Goal: Use online tool/utility: Utilize a website feature to perform a specific function

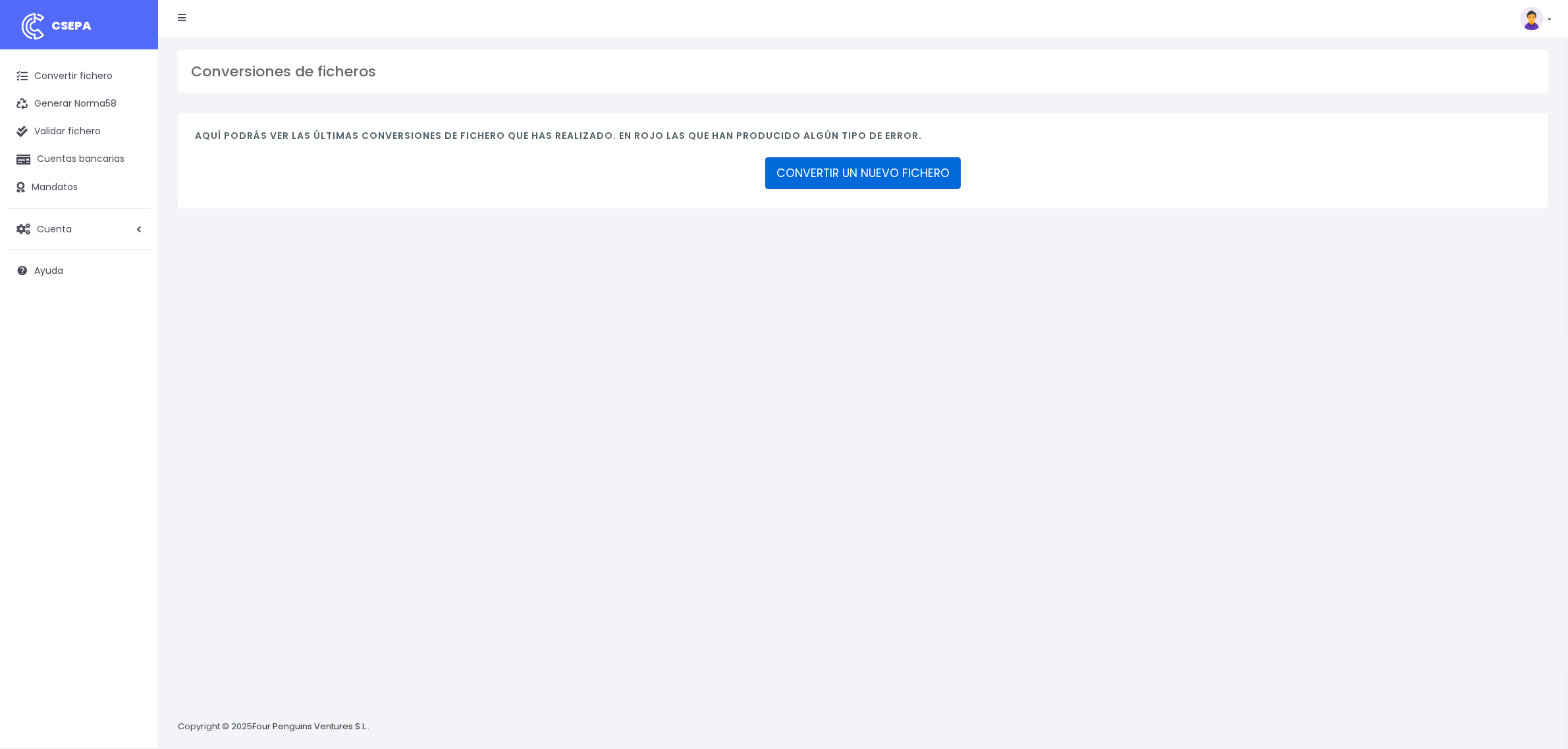
click at [856, 175] on link "CONVERTIR UN NUEVO FICHERO" at bounding box center [863, 173] width 196 height 32
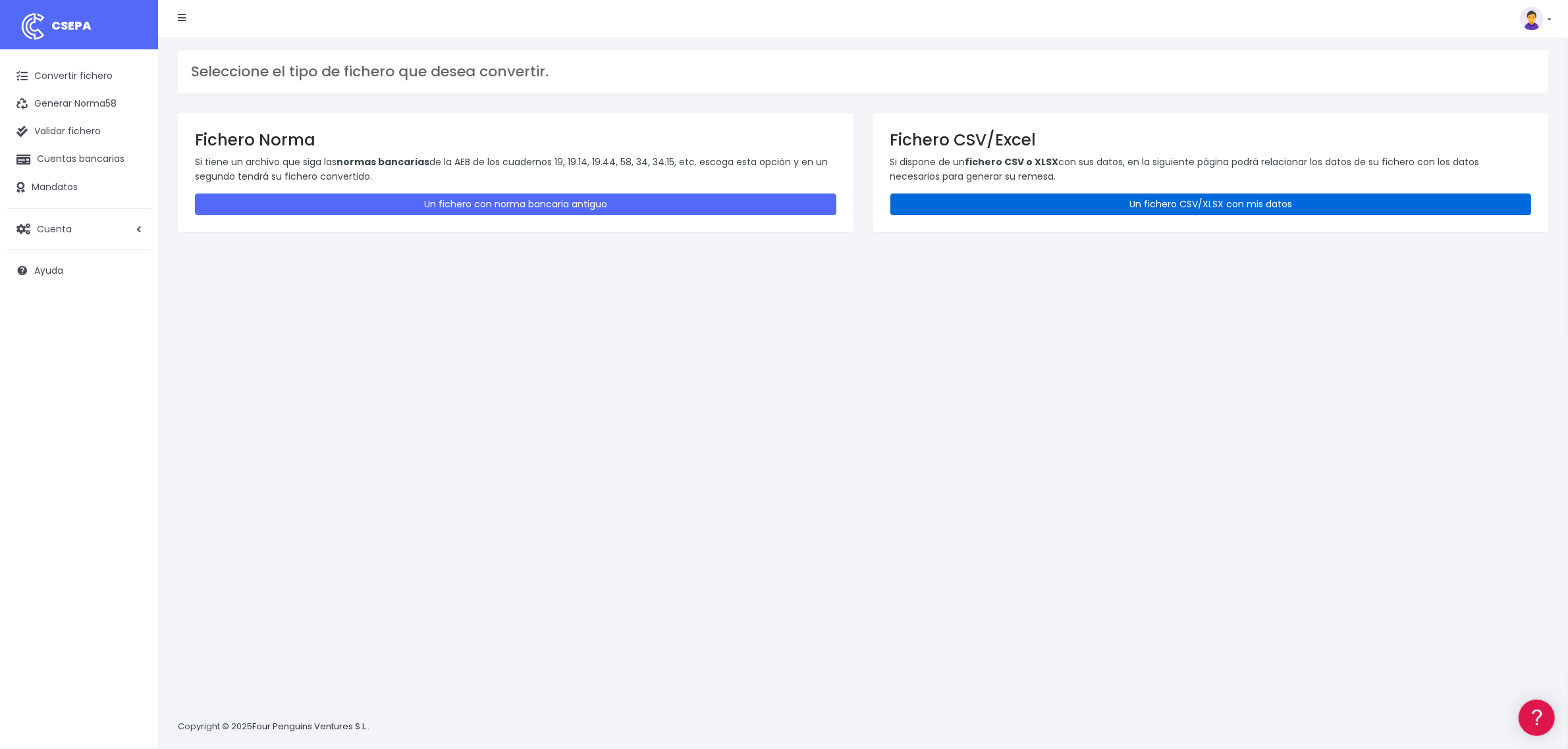
click at [972, 201] on link "Un fichero CSV/XLSX con mis datos" at bounding box center [1211, 205] width 641 height 22
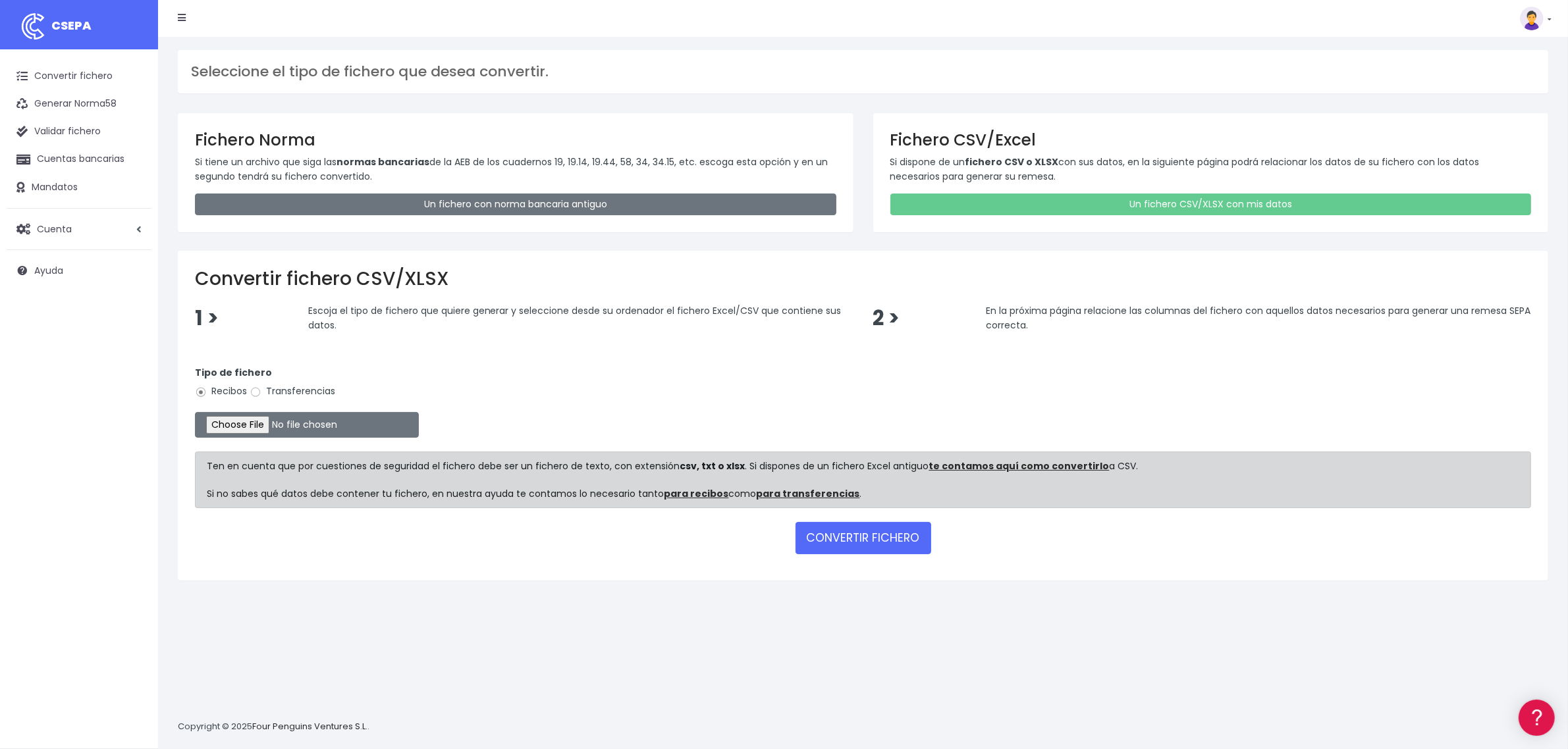
click at [281, 392] on label "Transferencias" at bounding box center [292, 391] width 85 height 14
click at [262, 392] on input "Transferencias" at bounding box center [255, 392] width 12 height 12
radio input "true"
click at [278, 425] on input "file" at bounding box center [307, 425] width 224 height 26
type input "C:\fakepath\2509099 BSAB EC FICHERO.xlsx"
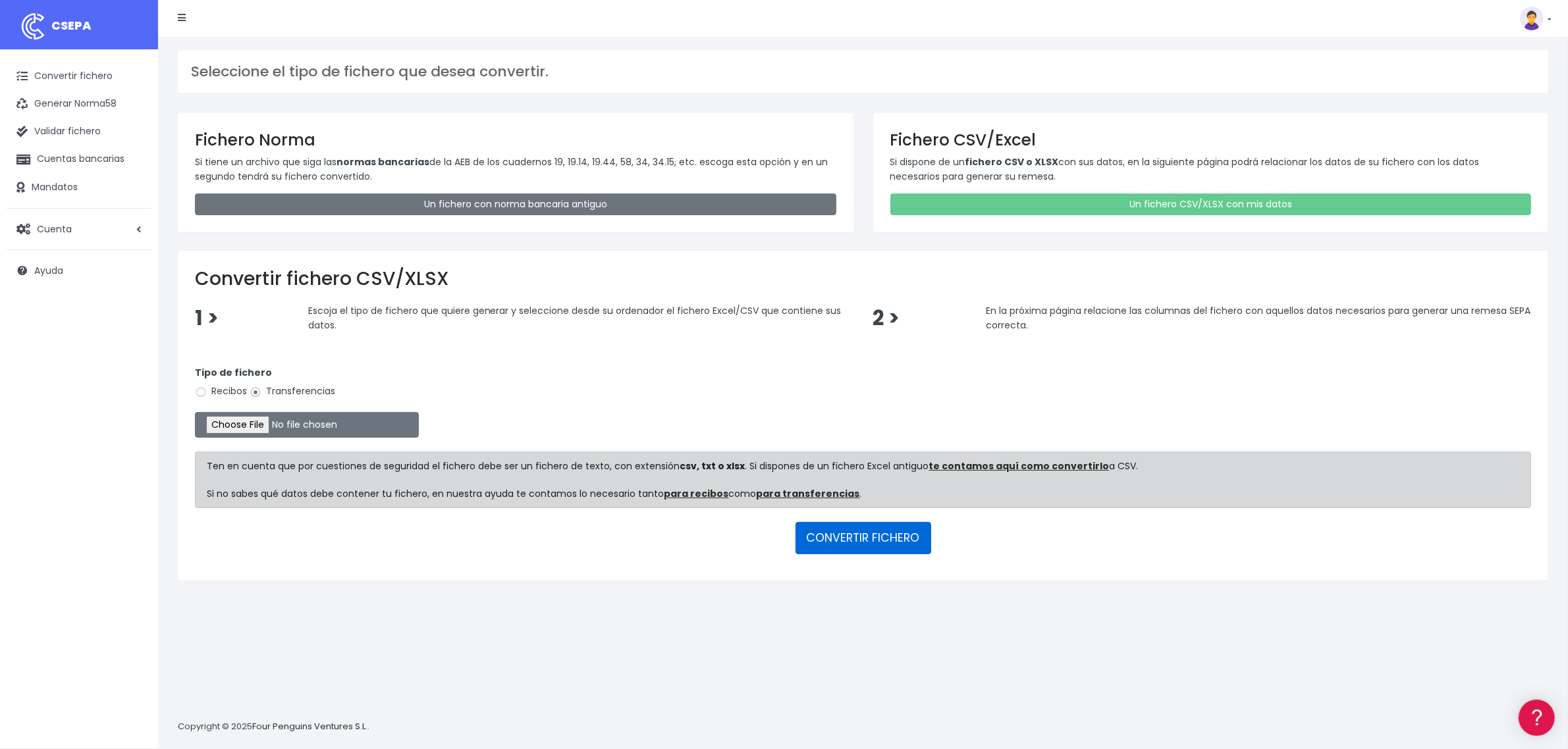
click at [892, 537] on button "CONVERTIR FICHERO" at bounding box center [863, 538] width 135 height 32
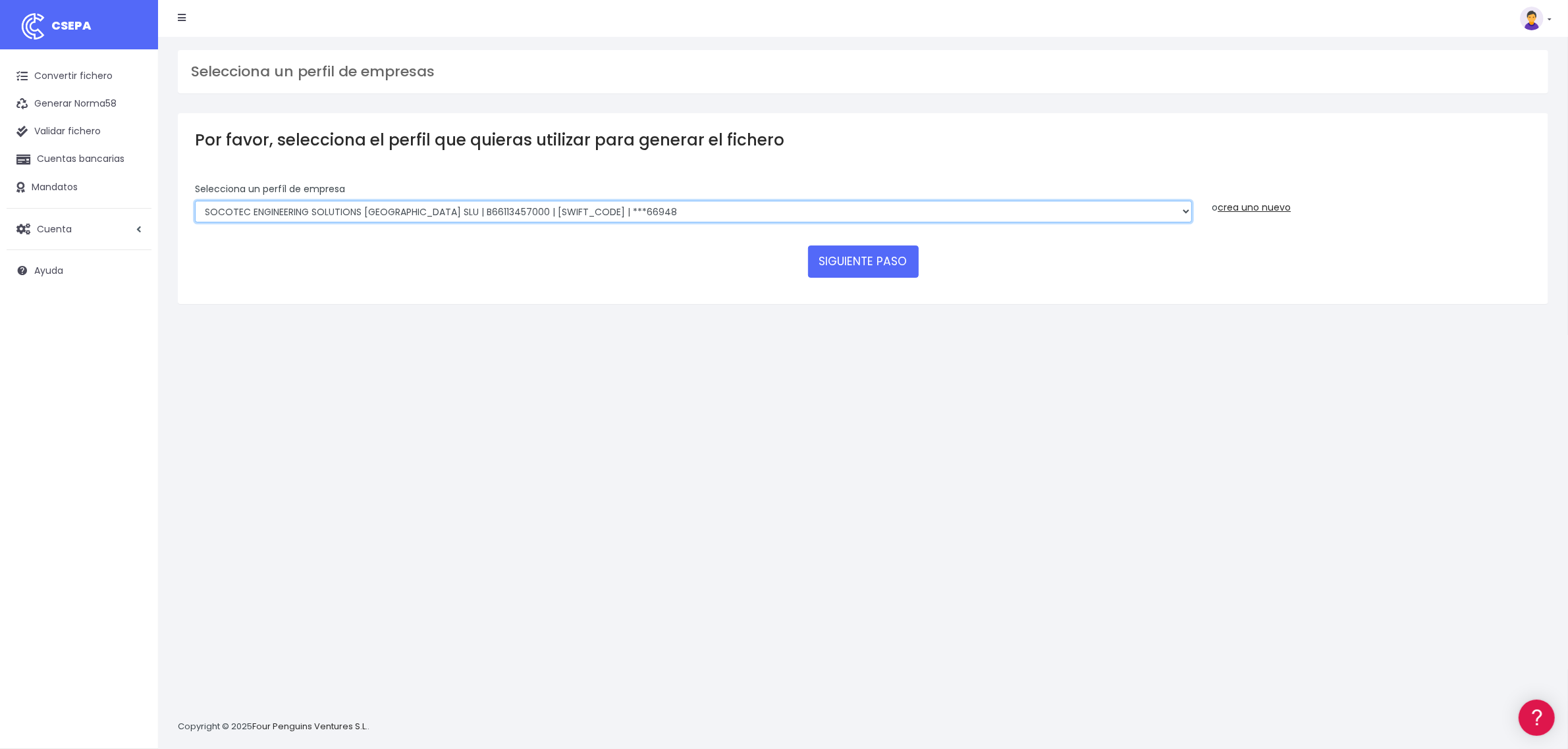
click at [549, 211] on select "SOCOTEC ENGINEERING SOLUTIONS SPAIN SLU | B66113457000 | CAIXESBBXXX | ***45833…" at bounding box center [693, 211] width 997 height 23
select select "2722"
click at [195, 201] on select "SOCOTEC ENGINEERING SOLUTIONS SPAIN SLU | B66113457000 | CAIXESBBXXX | ***45833…" at bounding box center [693, 211] width 997 height 23
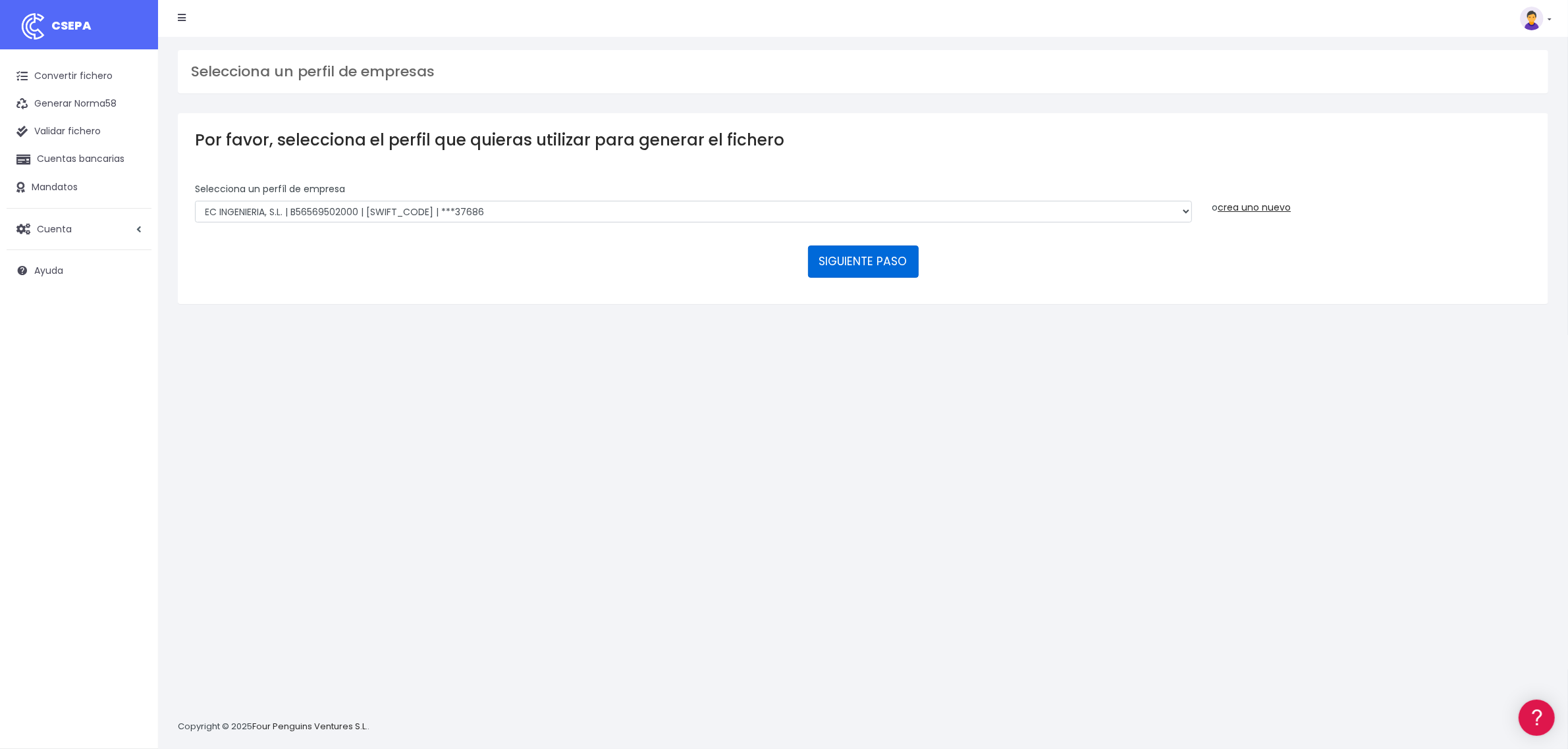
click at [871, 267] on button "SIGUIENTE PASO" at bounding box center [863, 262] width 110 height 32
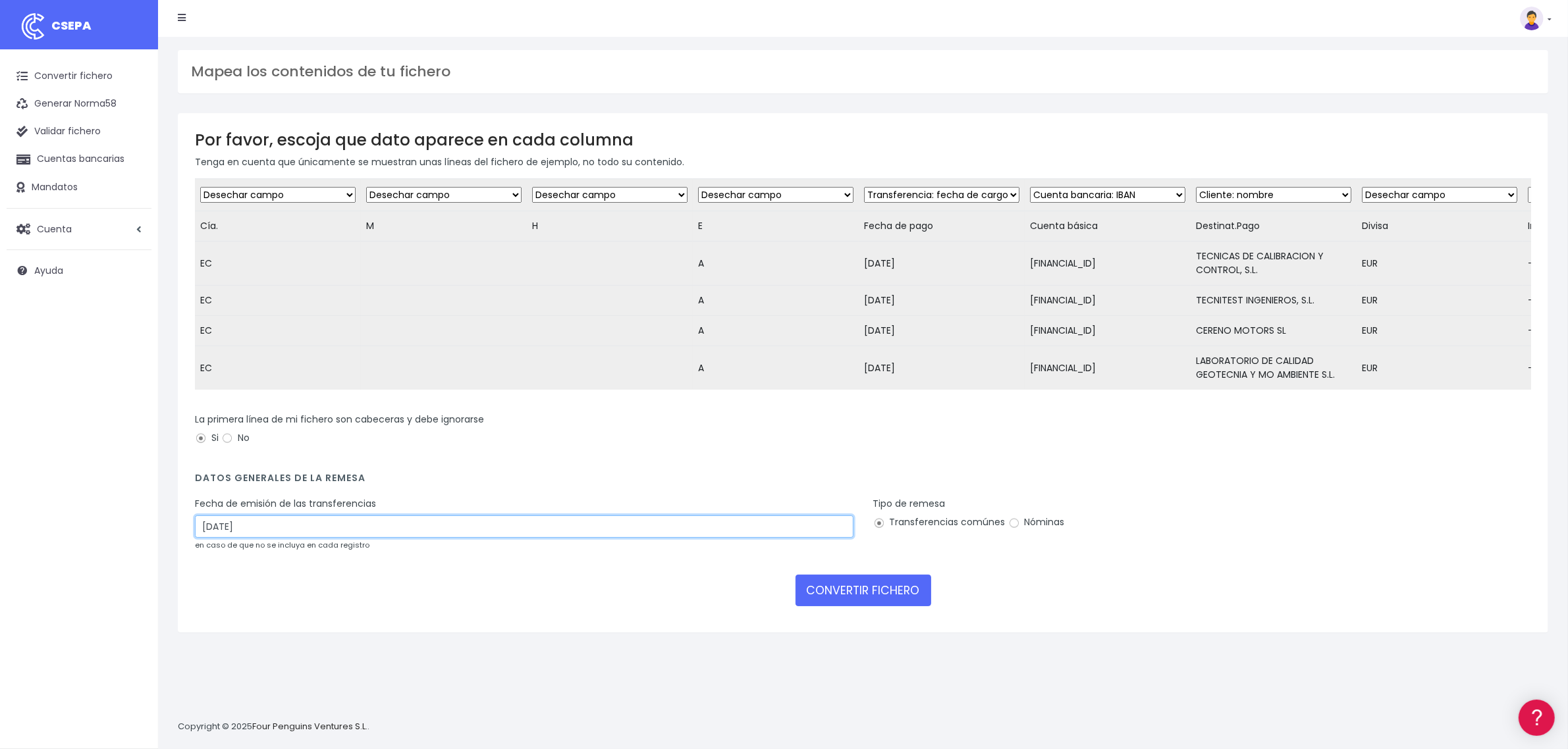
click at [218, 538] on input "12/09/2025" at bounding box center [524, 527] width 658 height 23
click at [250, 657] on td "10" at bounding box center [248, 650] width 20 height 20
type input "10/09/2025"
click at [865, 603] on button "CONVERTIR FICHERO" at bounding box center [863, 590] width 135 height 32
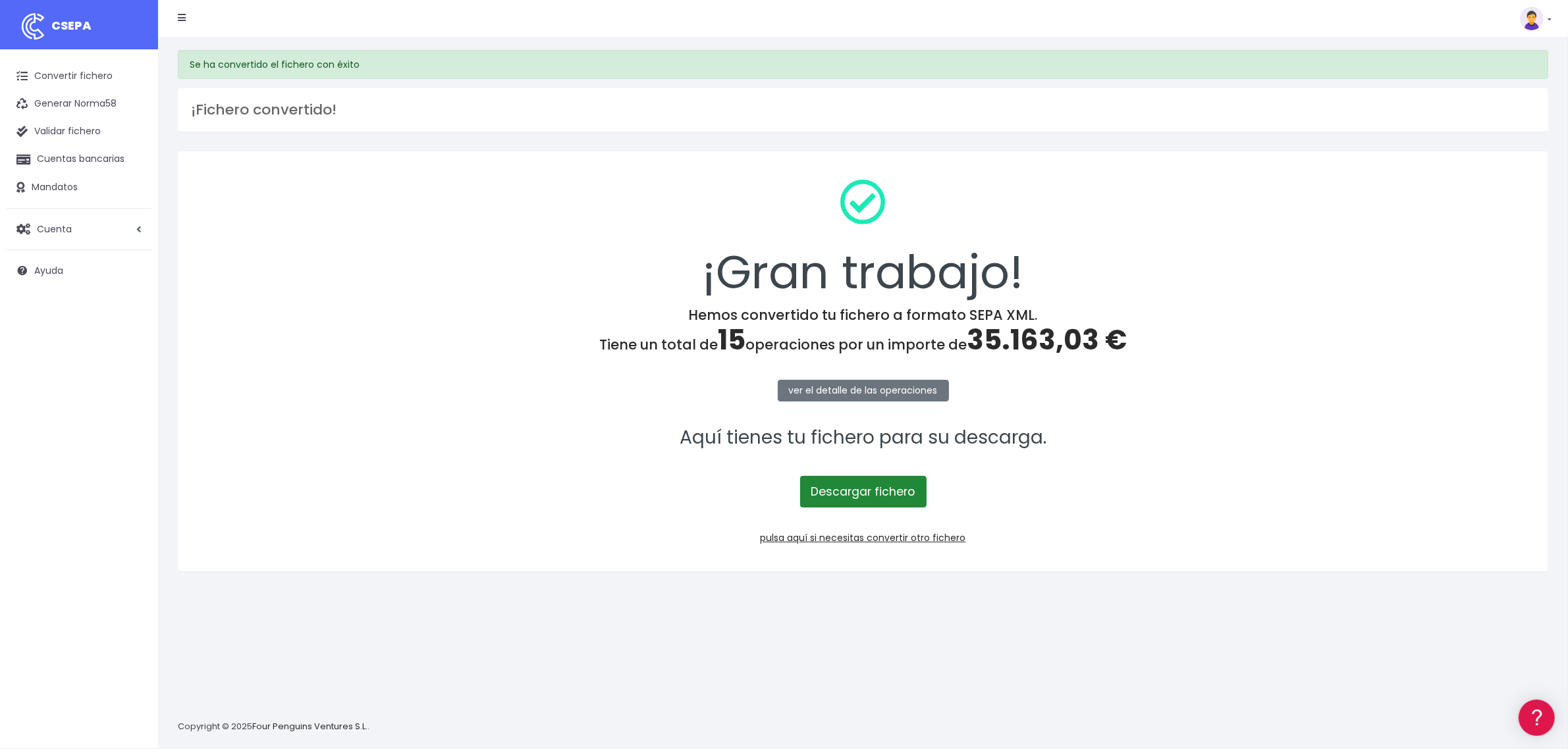
click at [834, 494] on link "Descargar fichero" at bounding box center [863, 492] width 126 height 32
click at [110, 83] on link "Convertir fichero" at bounding box center [79, 76] width 145 height 28
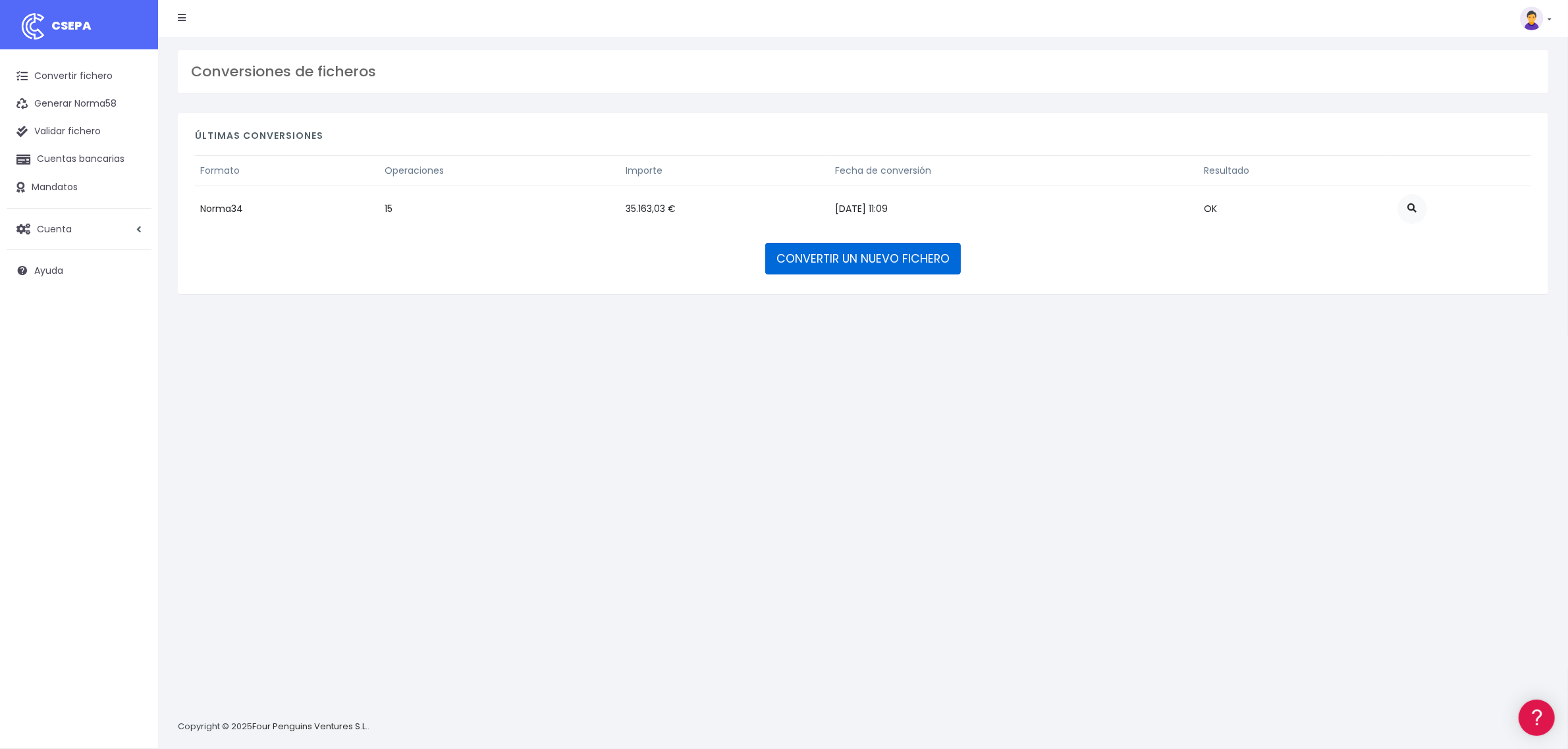
click at [945, 258] on link "CONVERTIR UN NUEVO FICHERO" at bounding box center [863, 259] width 196 height 32
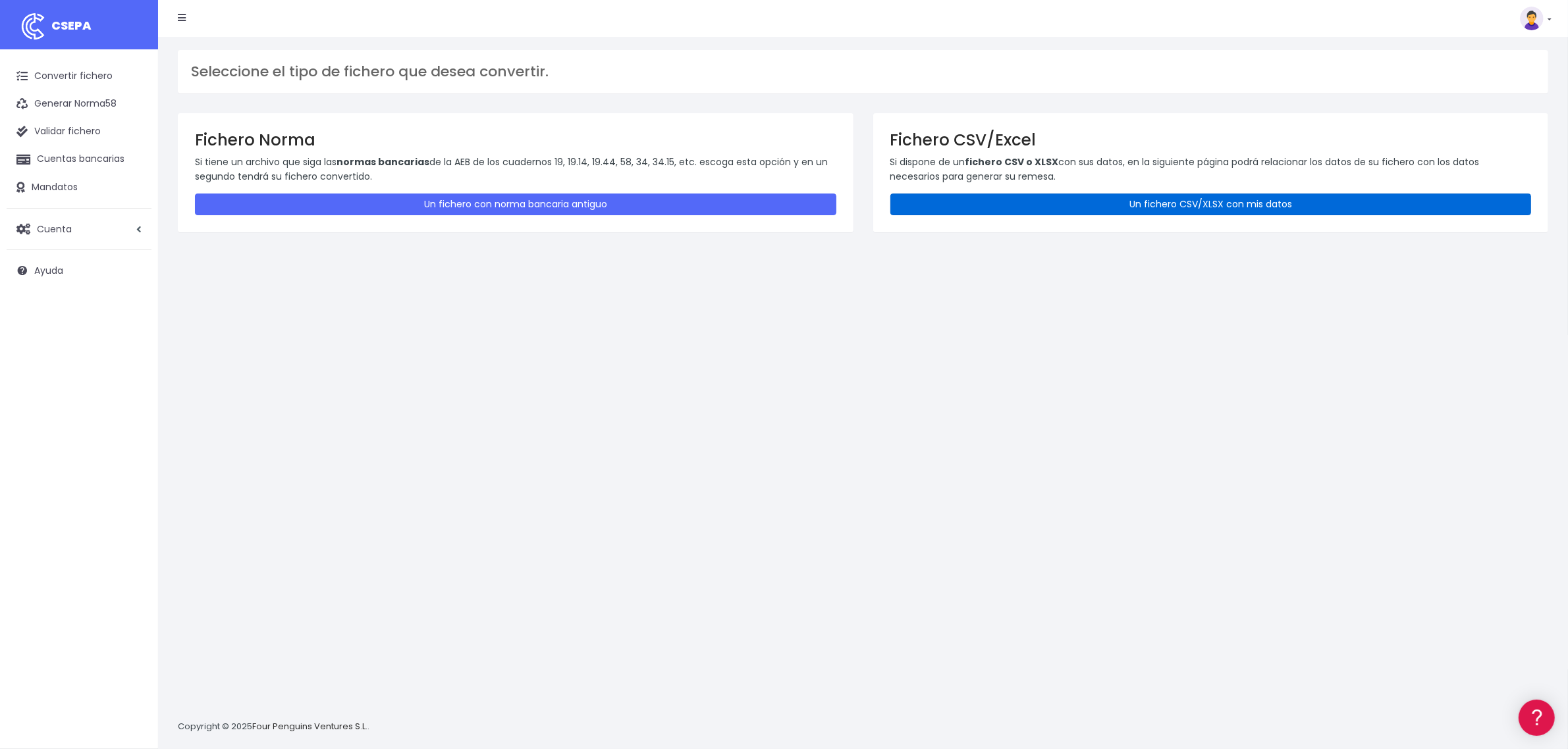
click at [1182, 209] on link "Un fichero CSV/XLSX con mis datos" at bounding box center [1211, 205] width 641 height 22
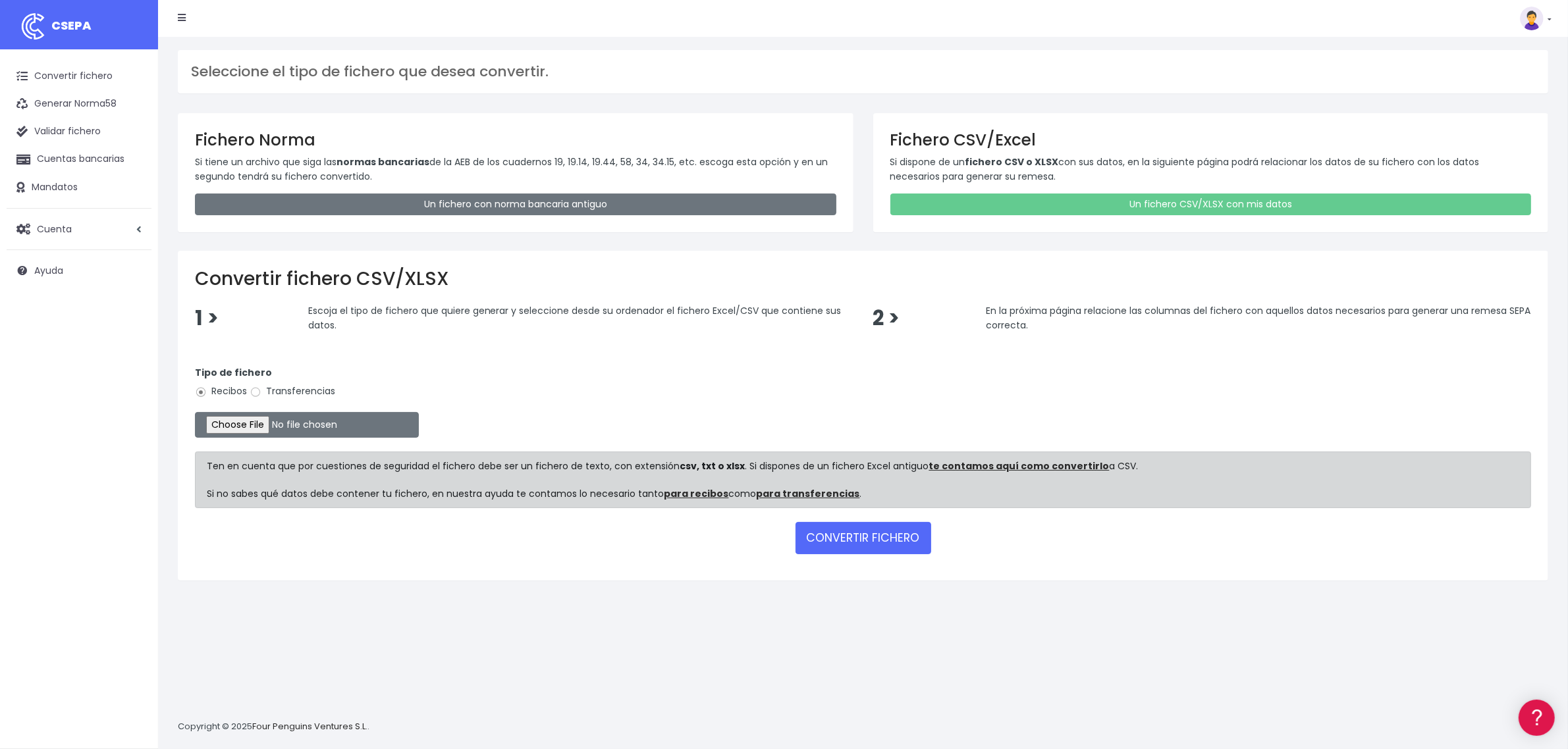
click at [283, 390] on label "Transferencias" at bounding box center [292, 391] width 85 height 14
click at [262, 390] on input "Transferencias" at bounding box center [255, 392] width 12 height 12
radio input "true"
click at [267, 423] on input "file" at bounding box center [307, 425] width 224 height 26
type input "C:\fakepath\25090911 BSCH SESS FICHERO .xlsx"
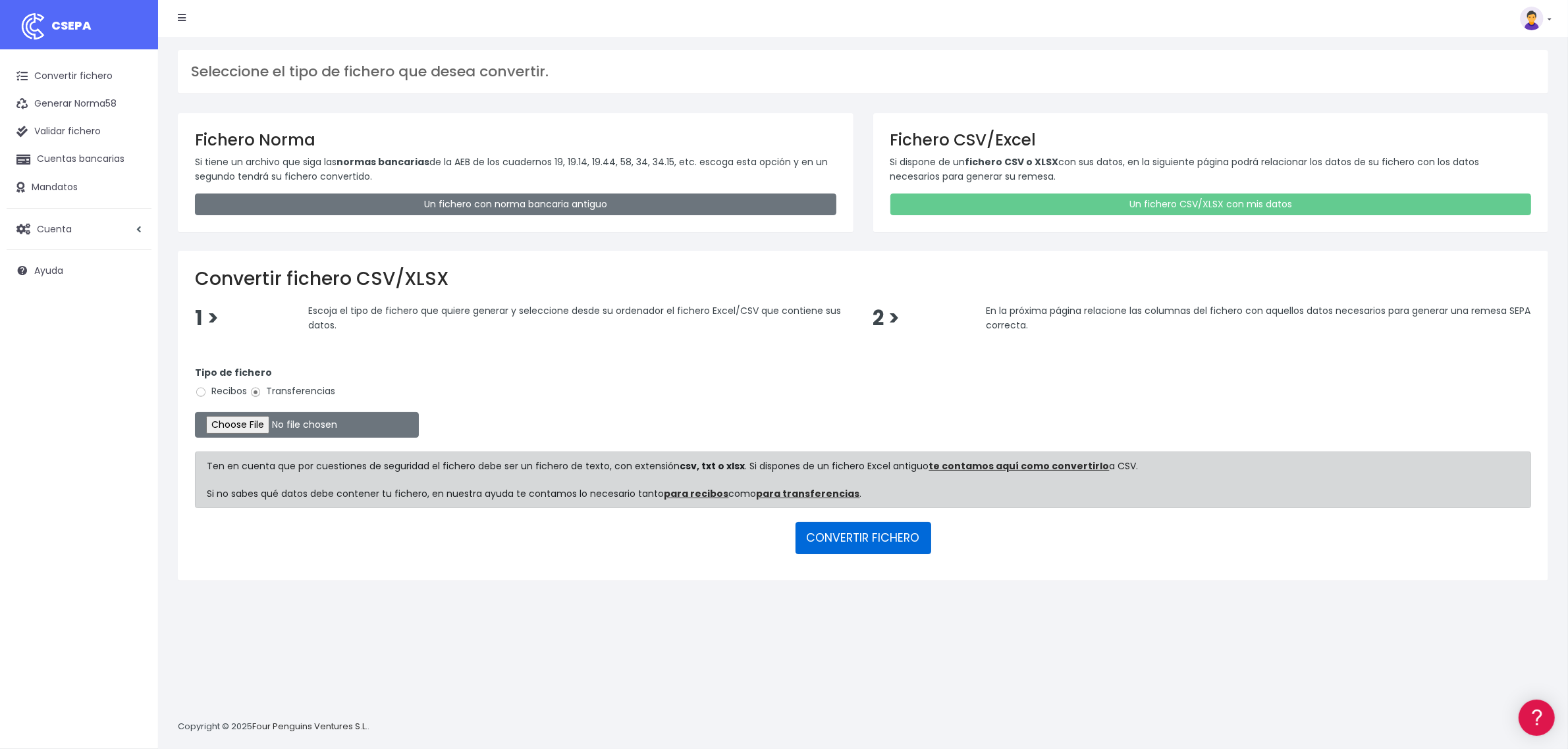
click at [851, 547] on button "CONVERTIR FICHERO" at bounding box center [863, 538] width 135 height 32
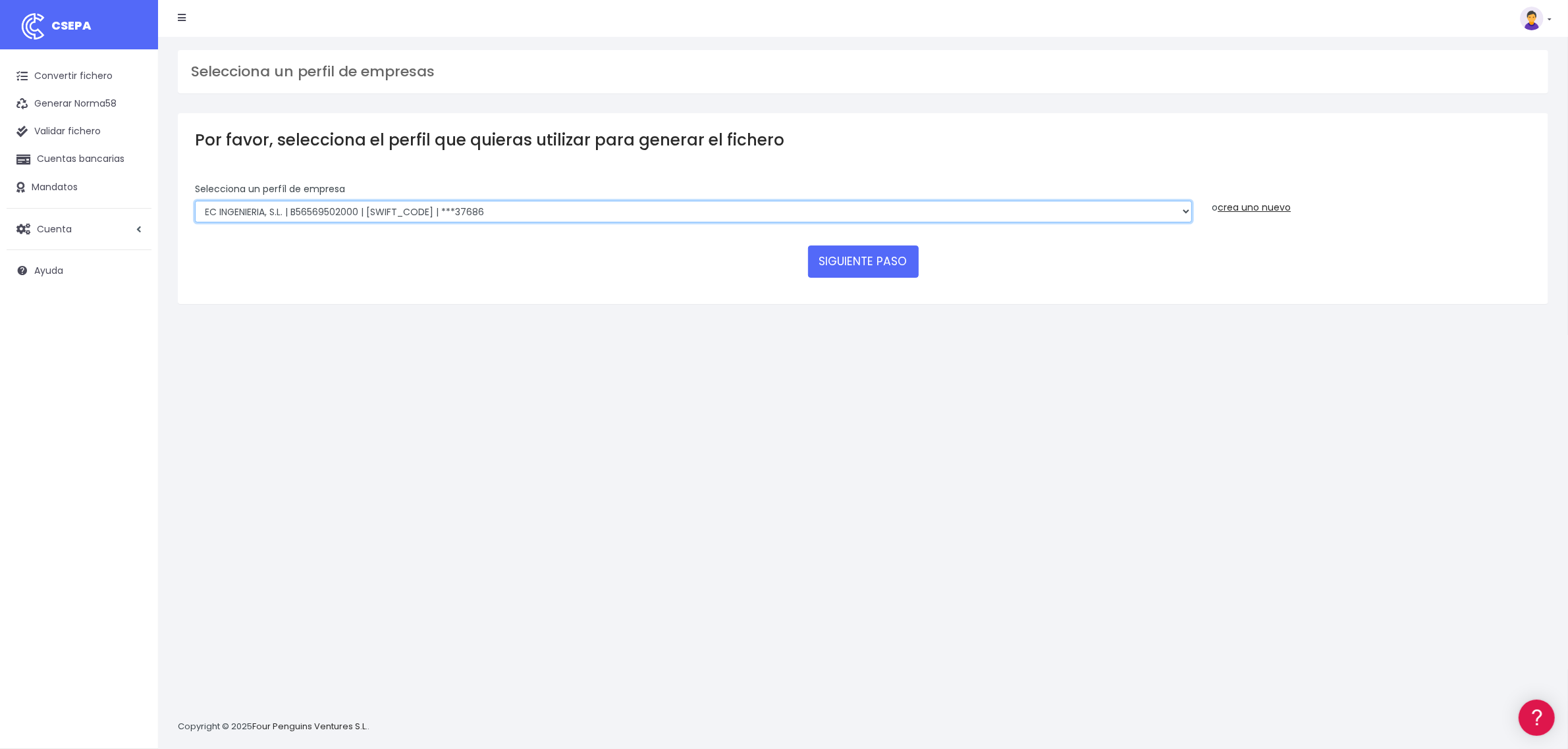
click at [554, 211] on select "SOCOTEC ENGINEERING SOLUTIONS SPAIN SLU | B66113457000 | CAIXESBBXXX | ***45833…" at bounding box center [693, 211] width 997 height 23
select select "2713"
click at [195, 201] on select "SOCOTEC ENGINEERING SOLUTIONS SPAIN SLU | B66113457000 | CAIXESBBXXX | ***45833…" at bounding box center [693, 211] width 997 height 23
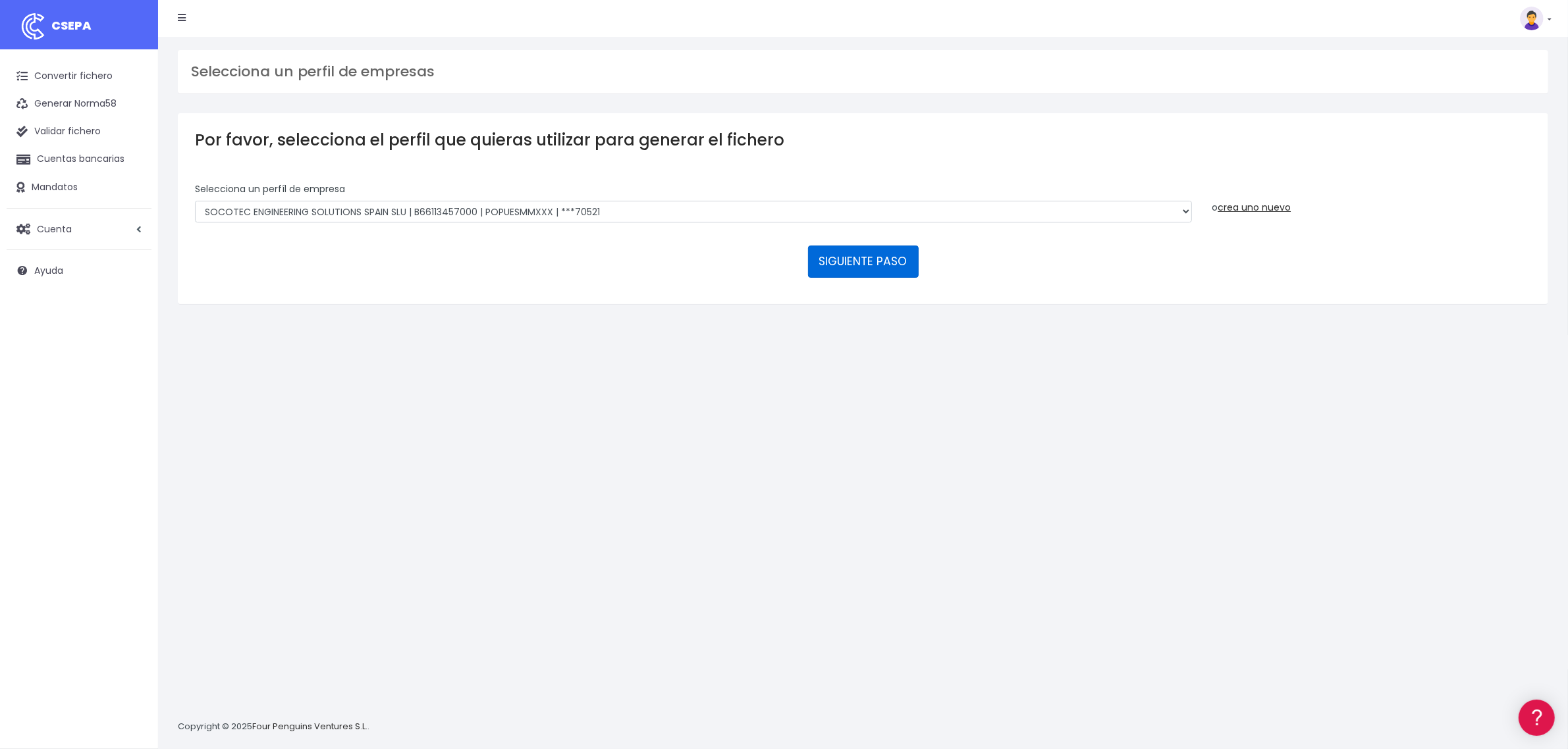
click at [841, 255] on button "SIGUIENTE PASO" at bounding box center [863, 262] width 110 height 32
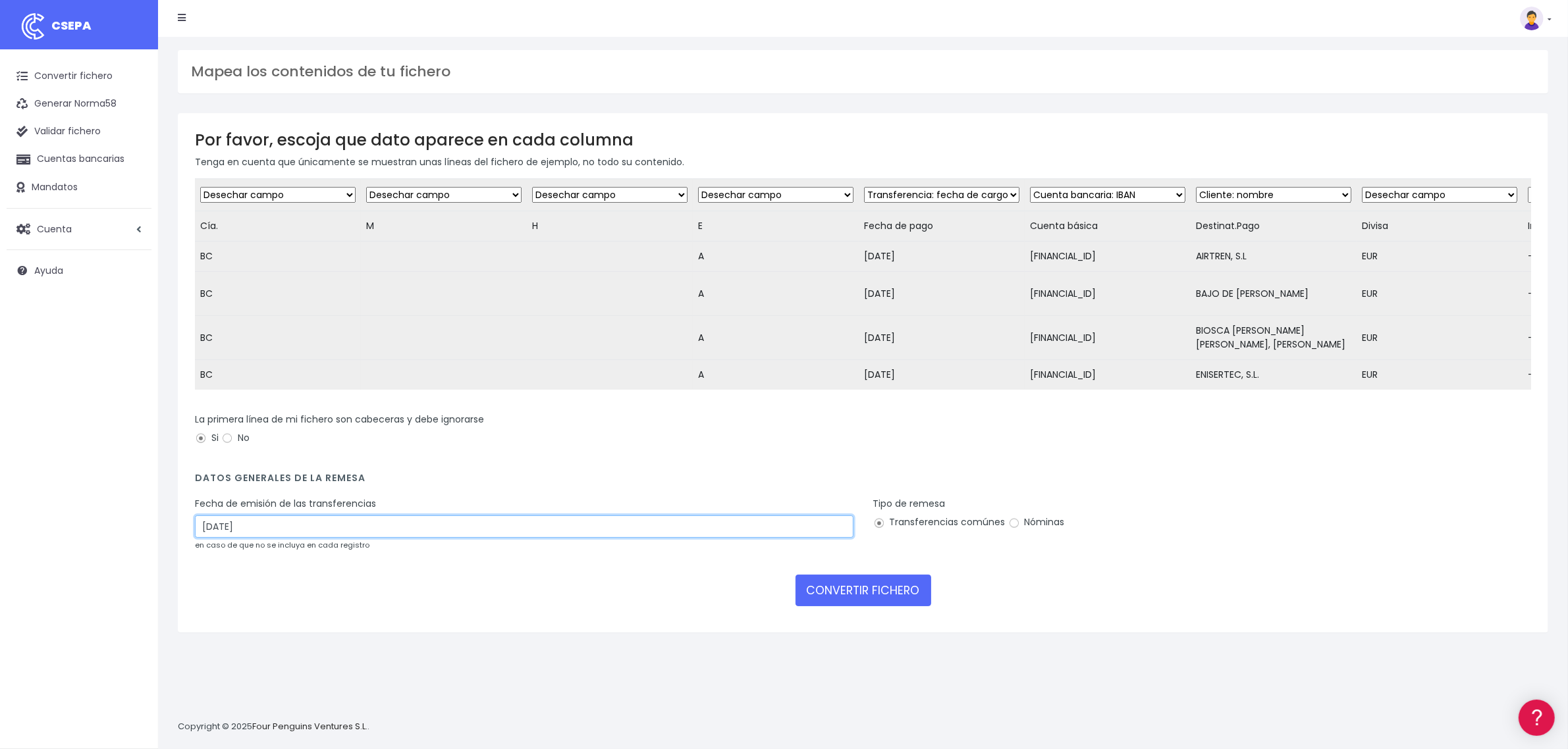
click at [238, 535] on input "12/09/2025" at bounding box center [524, 527] width 658 height 23
click at [252, 645] on td "10" at bounding box center [248, 650] width 20 height 20
type input "10/09/2025"
click at [835, 606] on button "CONVERTIR FICHERO" at bounding box center [863, 590] width 135 height 32
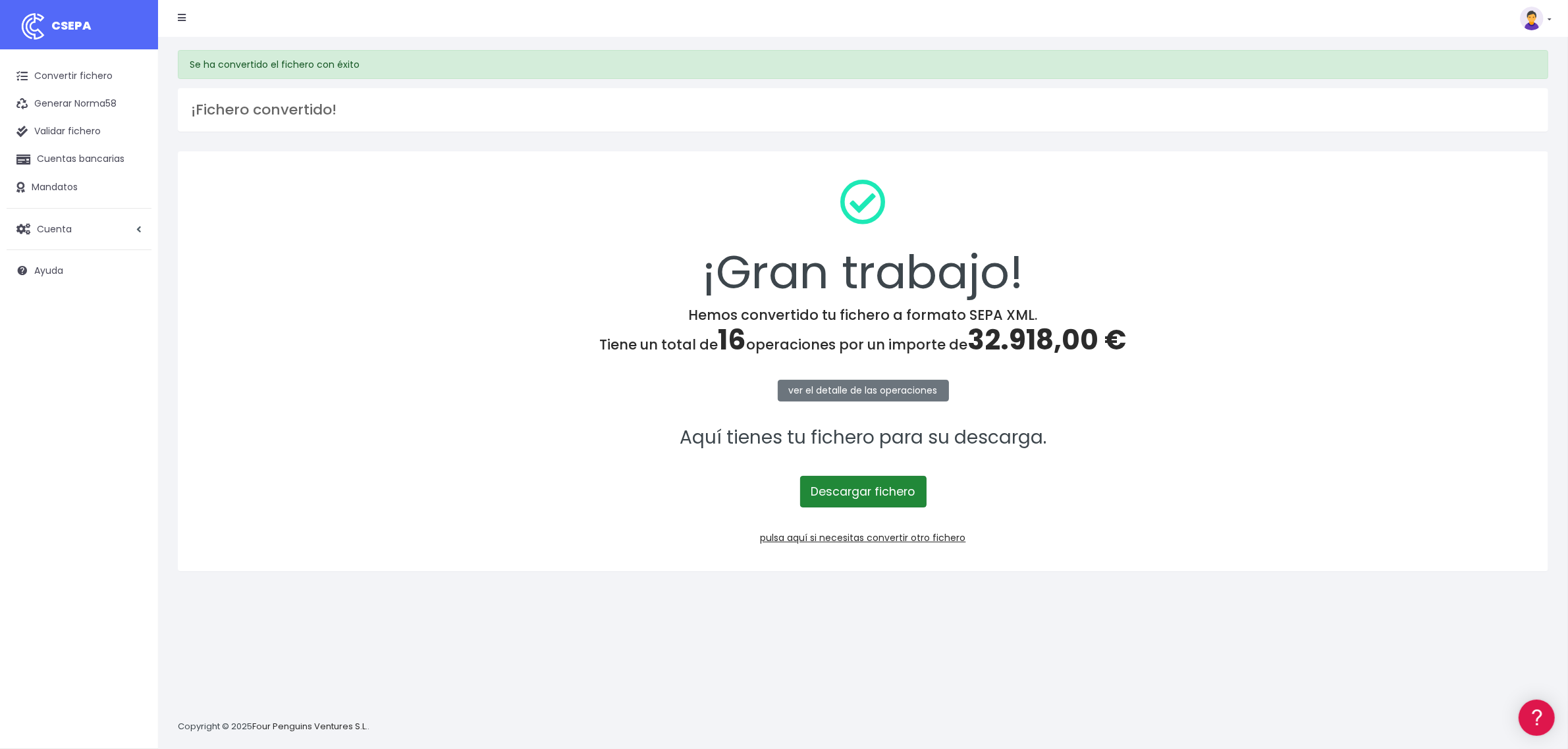
click at [882, 482] on link "Descargar fichero" at bounding box center [863, 492] width 126 height 32
